Goal: Task Accomplishment & Management: Manage account settings

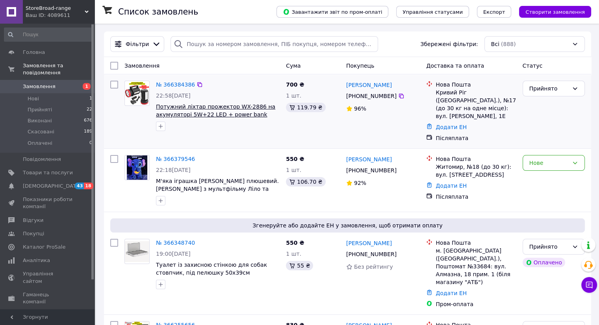
click at [182, 108] on span "Потужний ліхтар прожектор WX-2886 на акумуляторі 5W+22 LED + power bank Ліхтари…" at bounding box center [215, 119] width 119 height 30
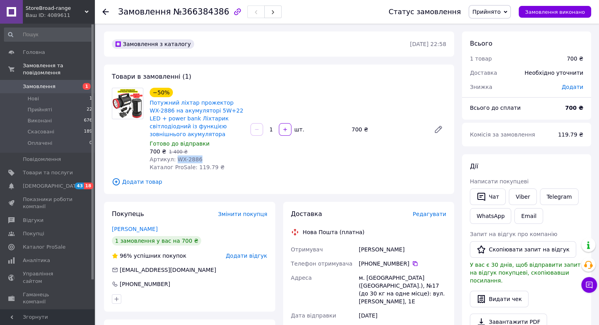
drag, startPoint x: 172, startPoint y: 149, endPoint x: 227, endPoint y: 148, distance: 54.3
click at [219, 156] on div "Артикул: WX-2886" at bounding box center [197, 160] width 94 height 8
copy span "WX-2886"
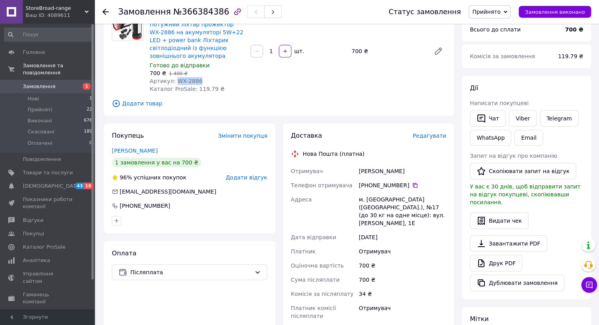
scroll to position [79, 0]
drag, startPoint x: 354, startPoint y: 163, endPoint x: 422, endPoint y: 161, distance: 67.7
click at [422, 164] on div "Отримувач Кравченко Микола Телефон отримувача +380 68 892 48 80   Адреса м. Кри…" at bounding box center [368, 243] width 159 height 159
copy div "Отримувач Кравченко Микола"
drag, startPoint x: 372, startPoint y: 176, endPoint x: 403, endPoint y: 181, distance: 31.4
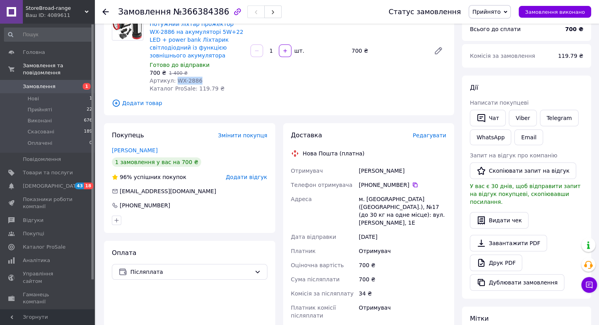
click at [403, 181] on div "[PHONE_NUMBER]" at bounding box center [402, 185] width 87 height 8
copy div "68 892 48 80"
drag, startPoint x: 373, startPoint y: 191, endPoint x: 393, endPoint y: 193, distance: 19.8
click at [393, 193] on div "м. Кривий Ріг (Дніпропетровська обл.), №17 (до 30 кг на одне місце): вул. Терещ…" at bounding box center [402, 211] width 91 height 38
copy div "Кривий Ріг"
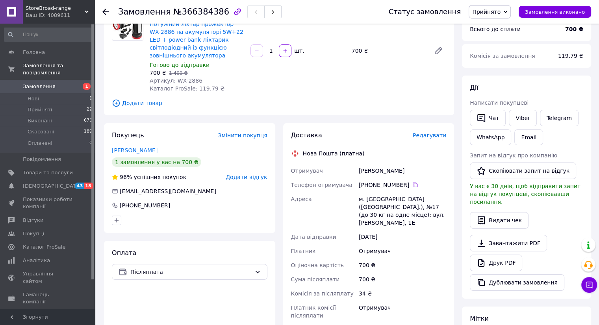
click at [382, 200] on div "м. Кривий Ріг (Дніпропетровська обл.), №17 (до 30 кг на одне місце): вул. Терещ…" at bounding box center [402, 211] width 91 height 38
copy div "17"
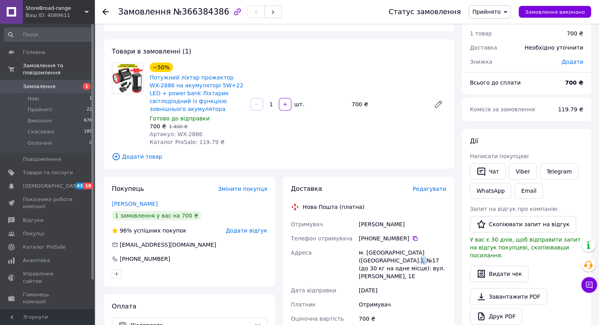
scroll to position [0, 0]
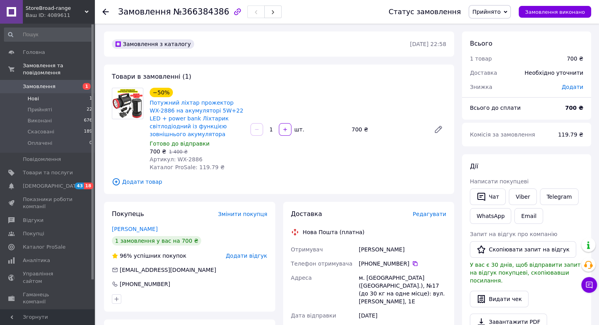
click at [39, 93] on li "Нові 1" at bounding box center [48, 98] width 97 height 11
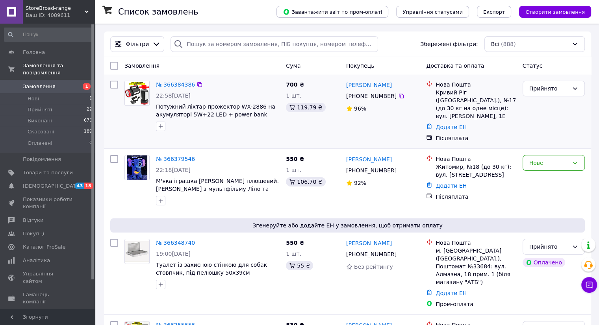
click at [39, 106] on span "Прийняті" at bounding box center [40, 109] width 24 height 7
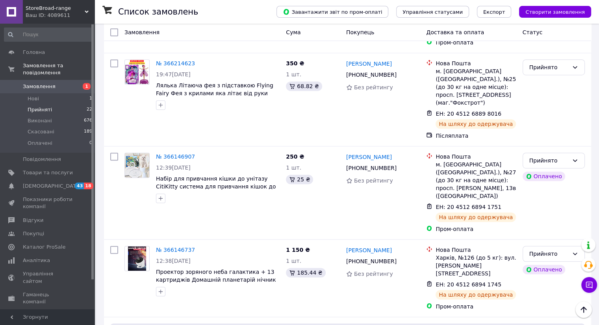
scroll to position [376, 0]
